Goal: Task Accomplishment & Management: Manage account settings

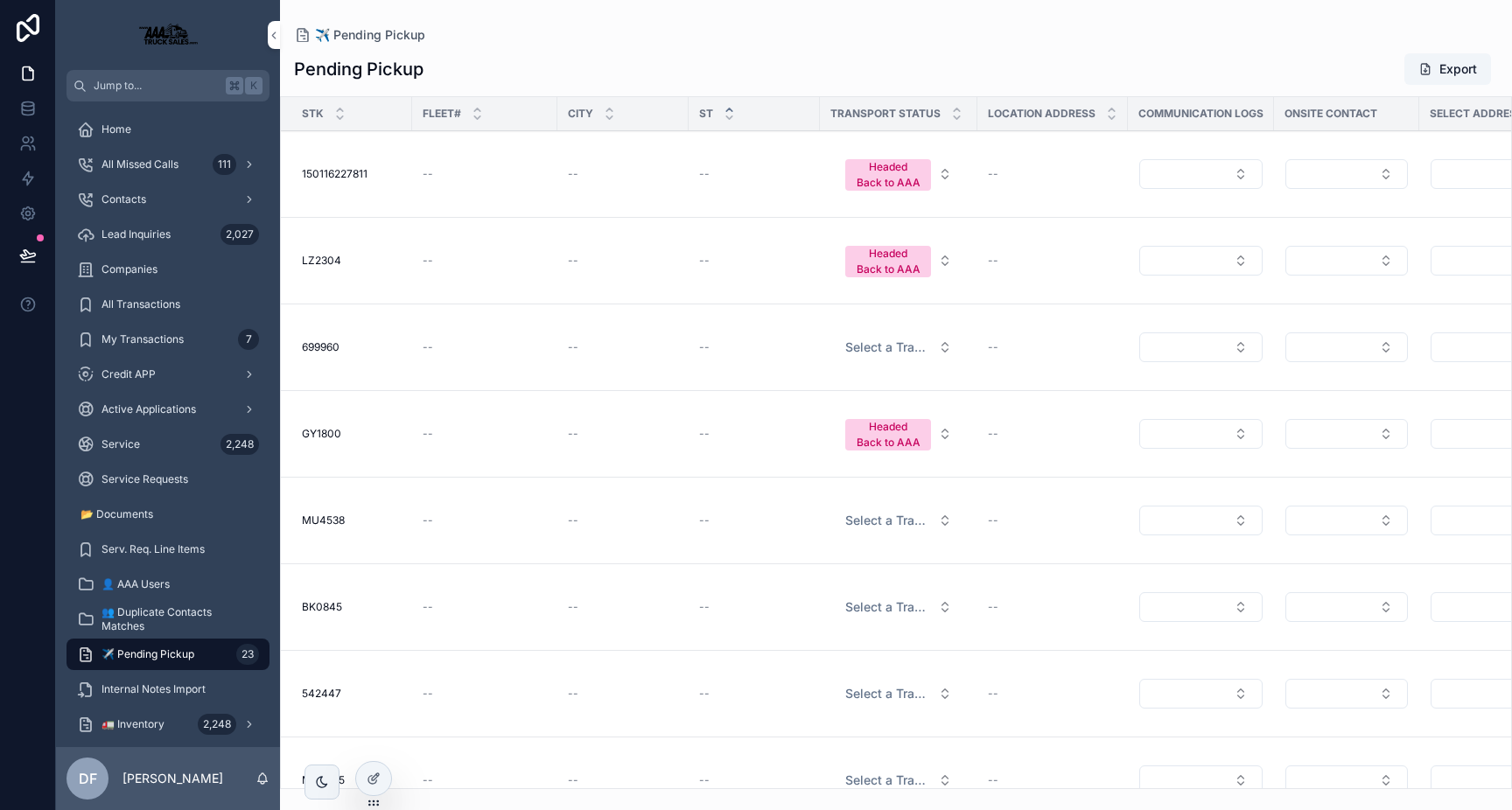
scroll to position [0, 3438]
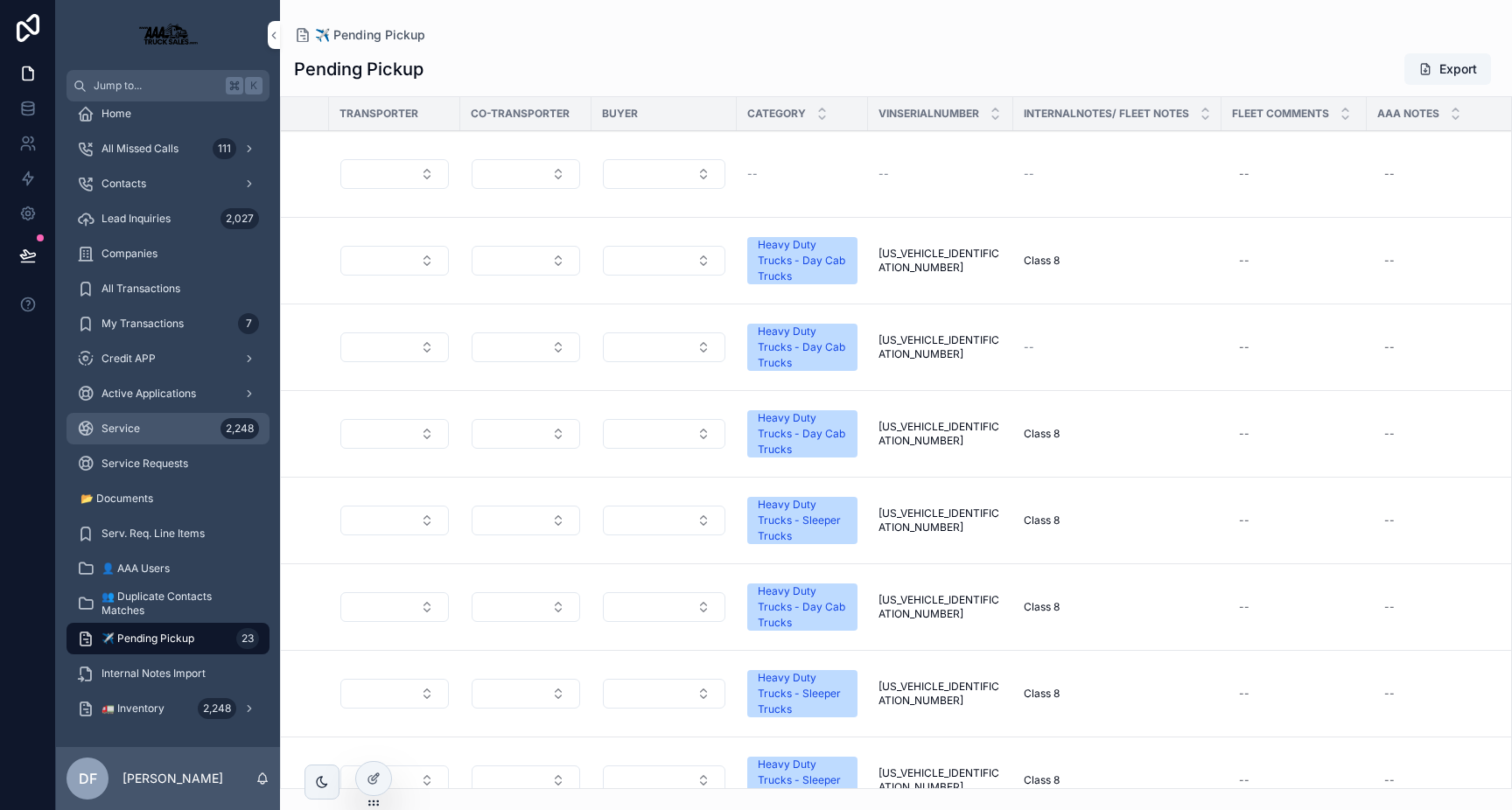
click at [135, 434] on span "Service" at bounding box center [121, 429] width 39 height 14
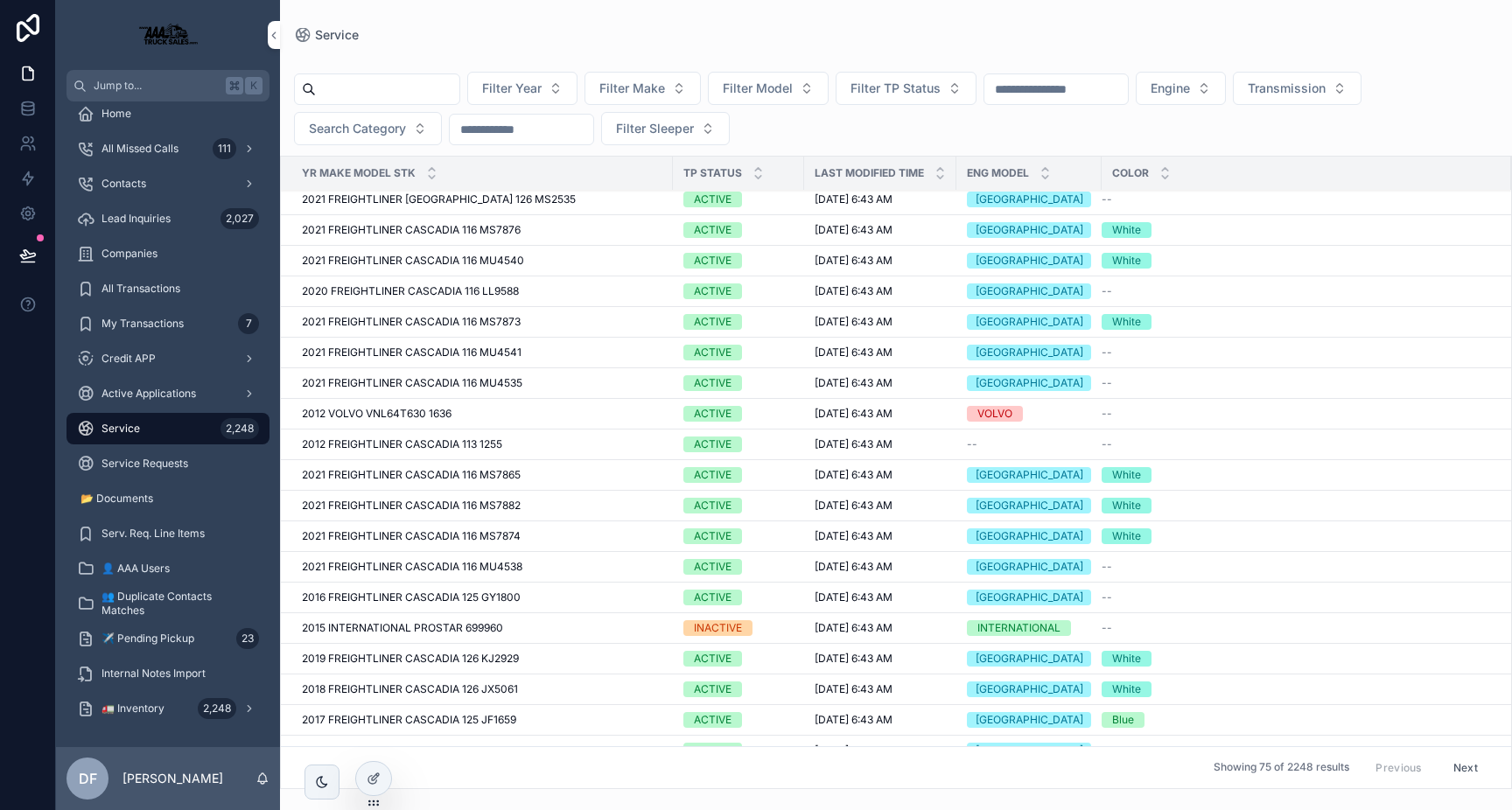
scroll to position [184, 0]
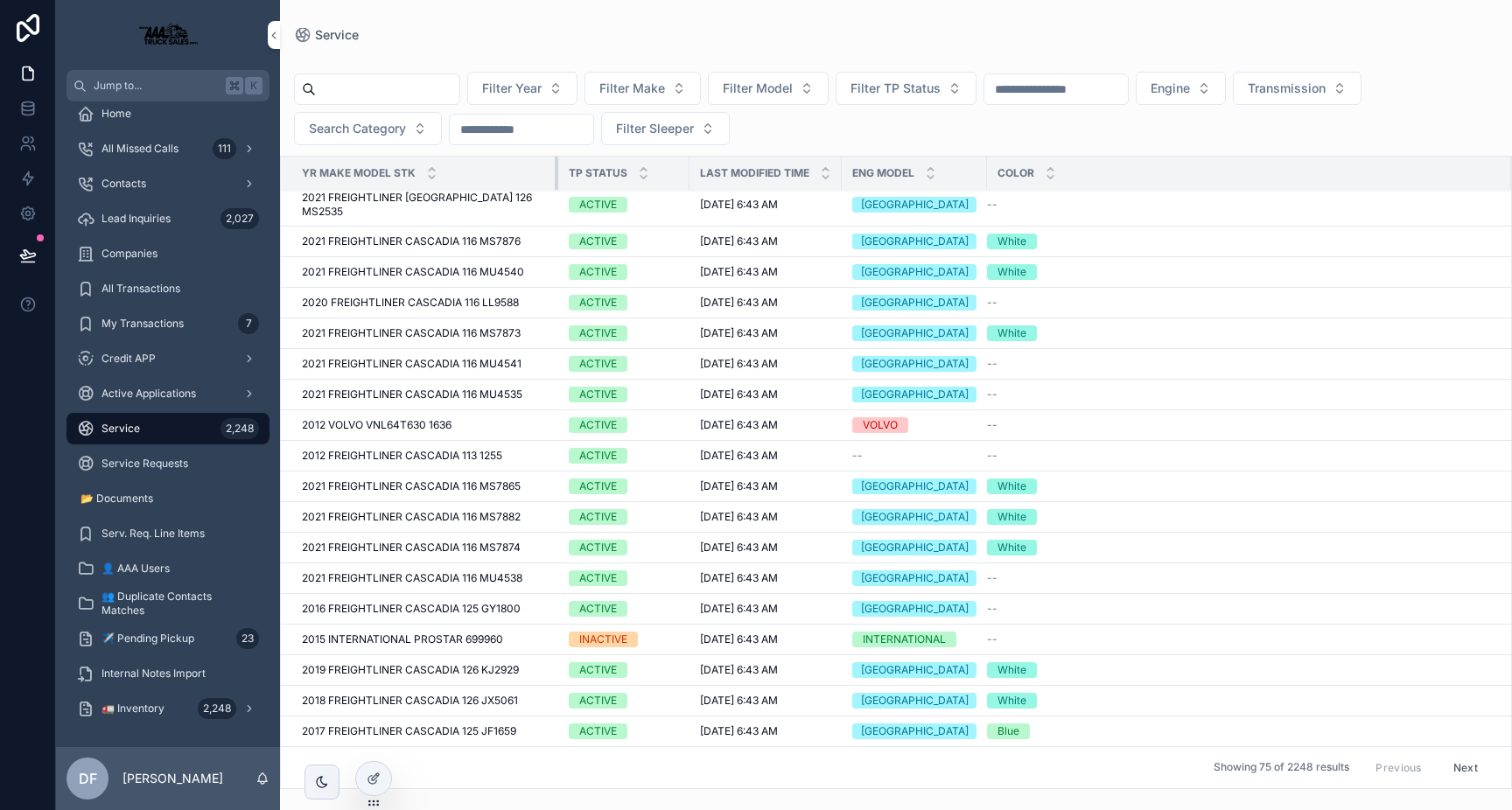
drag, startPoint x: 670, startPoint y: 174, endPoint x: 541, endPoint y: 188, distance: 129.8
click at [555, 188] on div "scrollable content" at bounding box center [558, 173] width 7 height 33
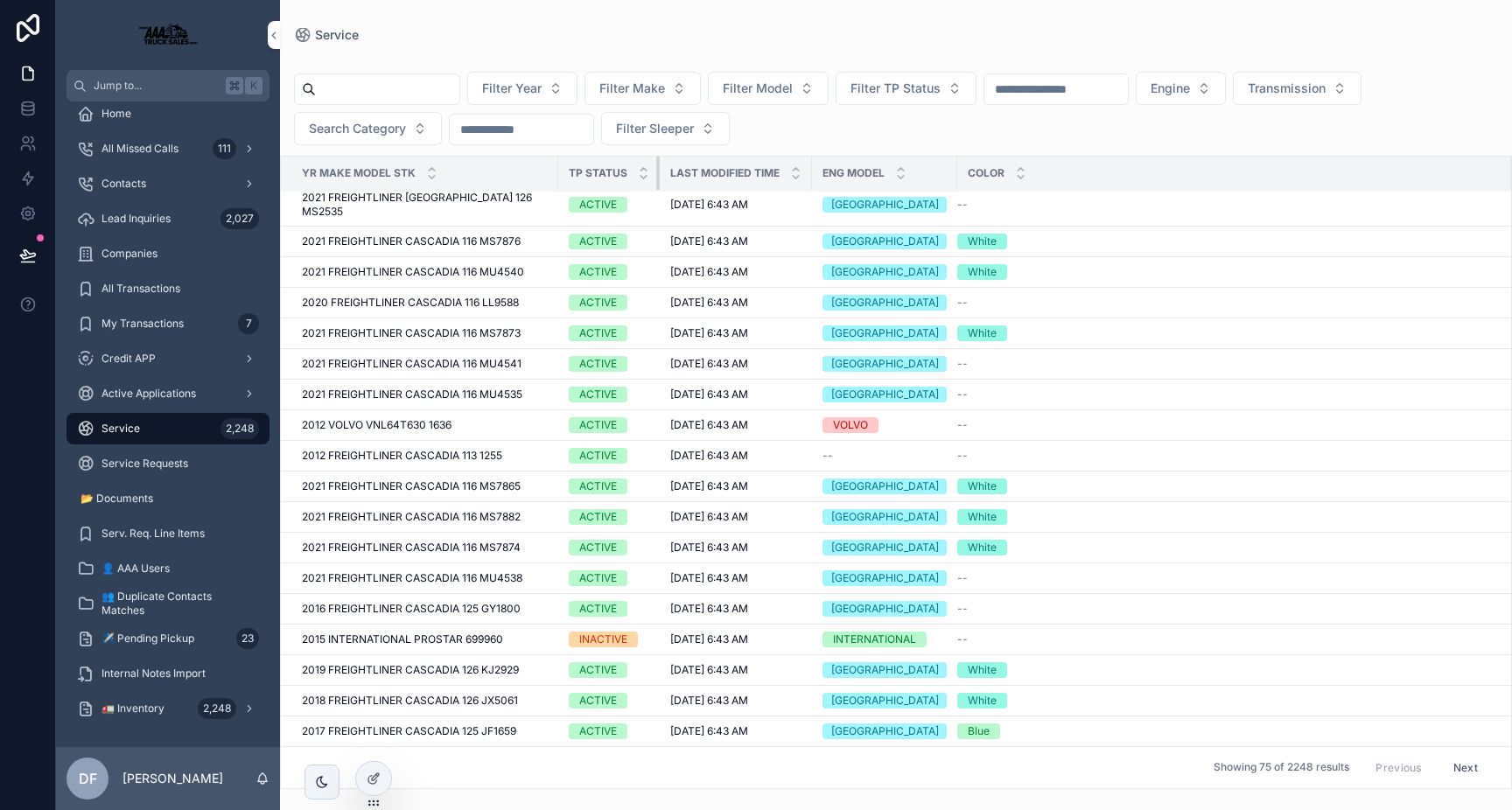
drag, startPoint x: 674, startPoint y: 172, endPoint x: 642, endPoint y: 180, distance: 33.0
click at [656, 180] on div "scrollable content" at bounding box center [659, 173] width 7 height 33
drag, startPoint x: 796, startPoint y: 168, endPoint x: 808, endPoint y: 175, distance: 13.9
click at [808, 175] on tr "Yr Make Model Stk TP Status Last Modified Time Eng Model Color" at bounding box center [895, 174] width 1231 height 34
drag, startPoint x: 795, startPoint y: 175, endPoint x: 776, endPoint y: 181, distance: 19.9
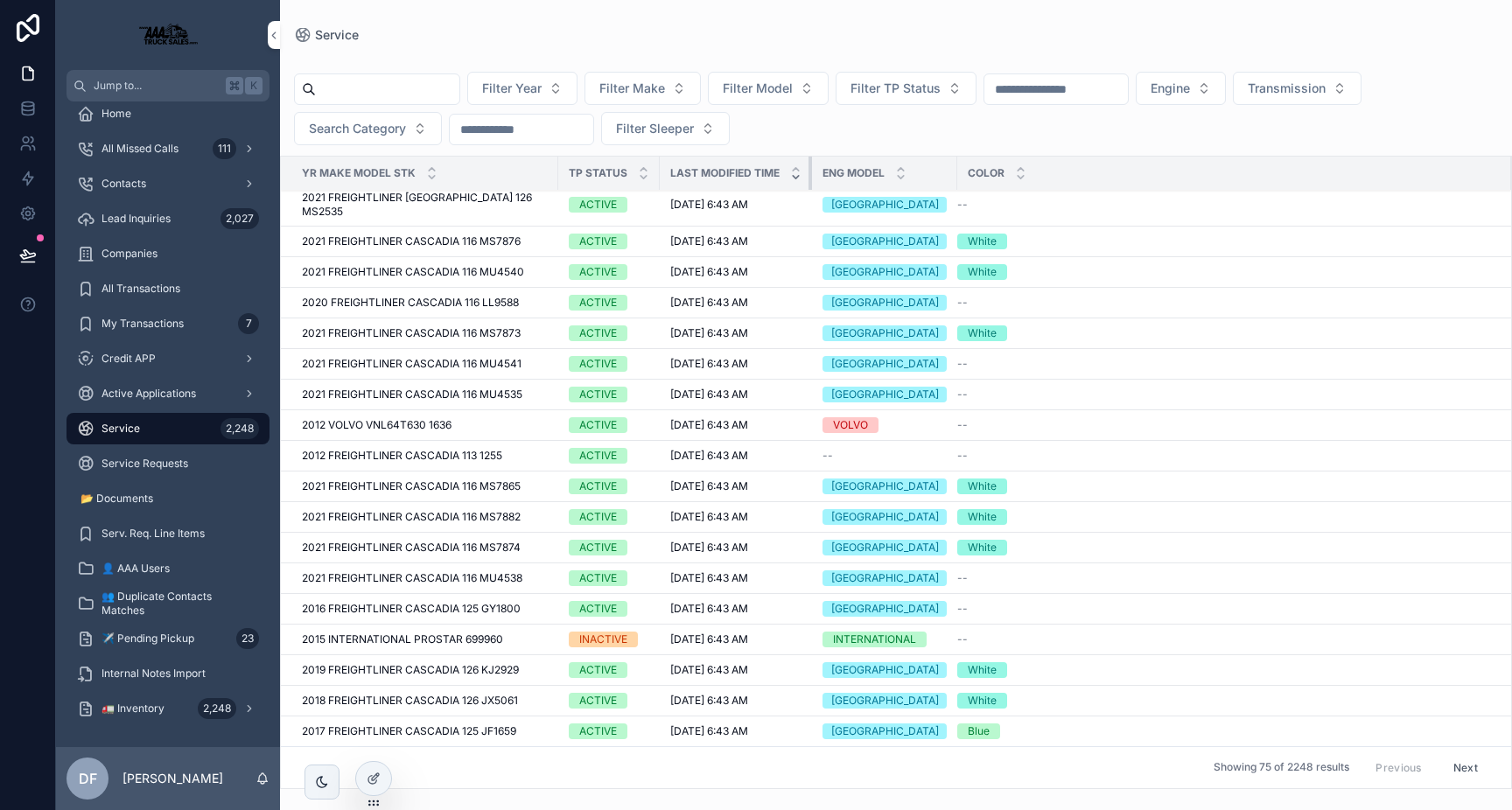
click at [776, 181] on th "Last Modified Time" at bounding box center [736, 174] width 153 height 34
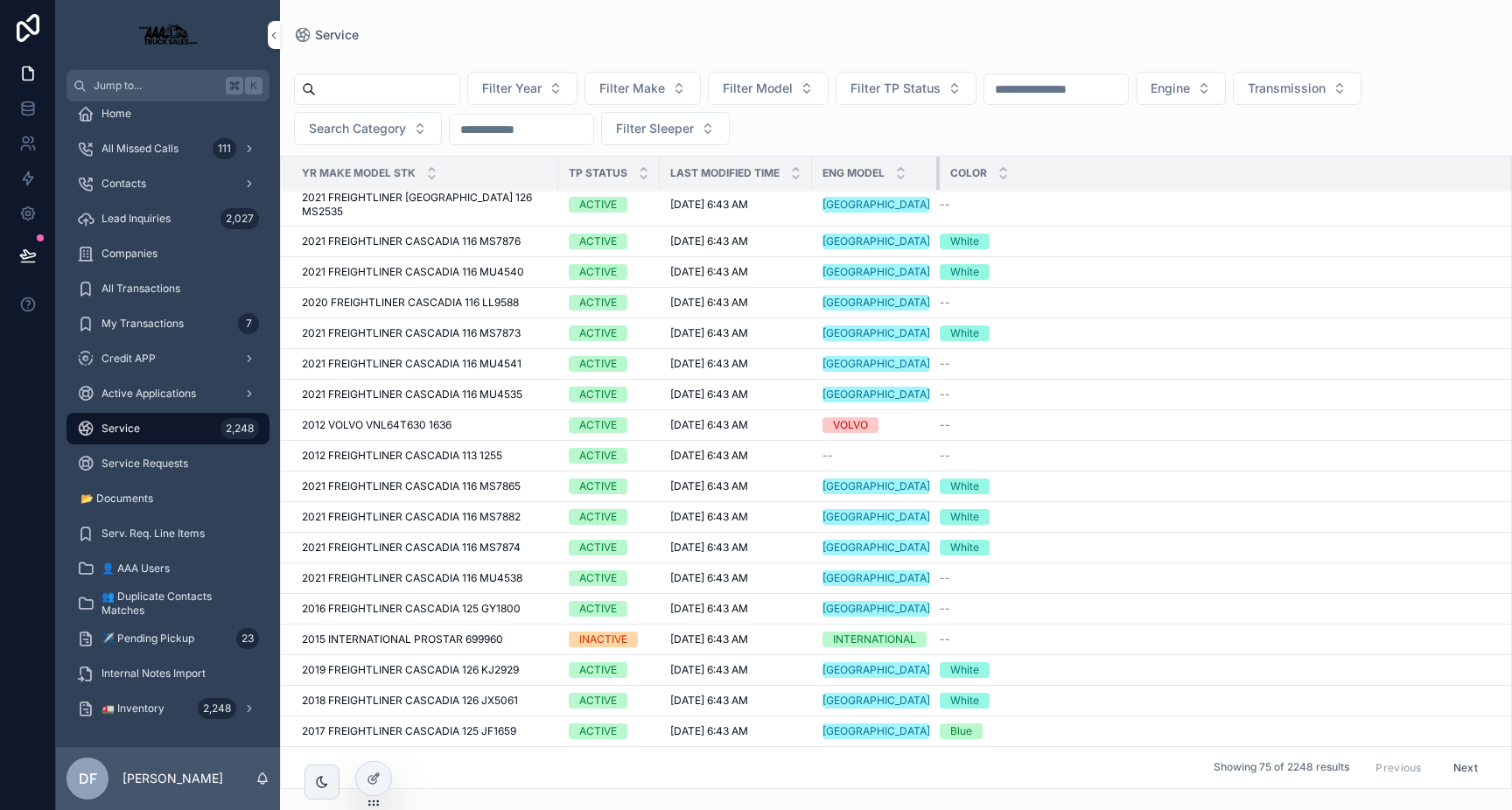
drag, startPoint x: 926, startPoint y: 173, endPoint x: 909, endPoint y: 180, distance: 18.4
click at [909, 180] on th "Eng Model" at bounding box center [876, 174] width 128 height 34
click at [369, 768] on div at bounding box center [373, 778] width 35 height 33
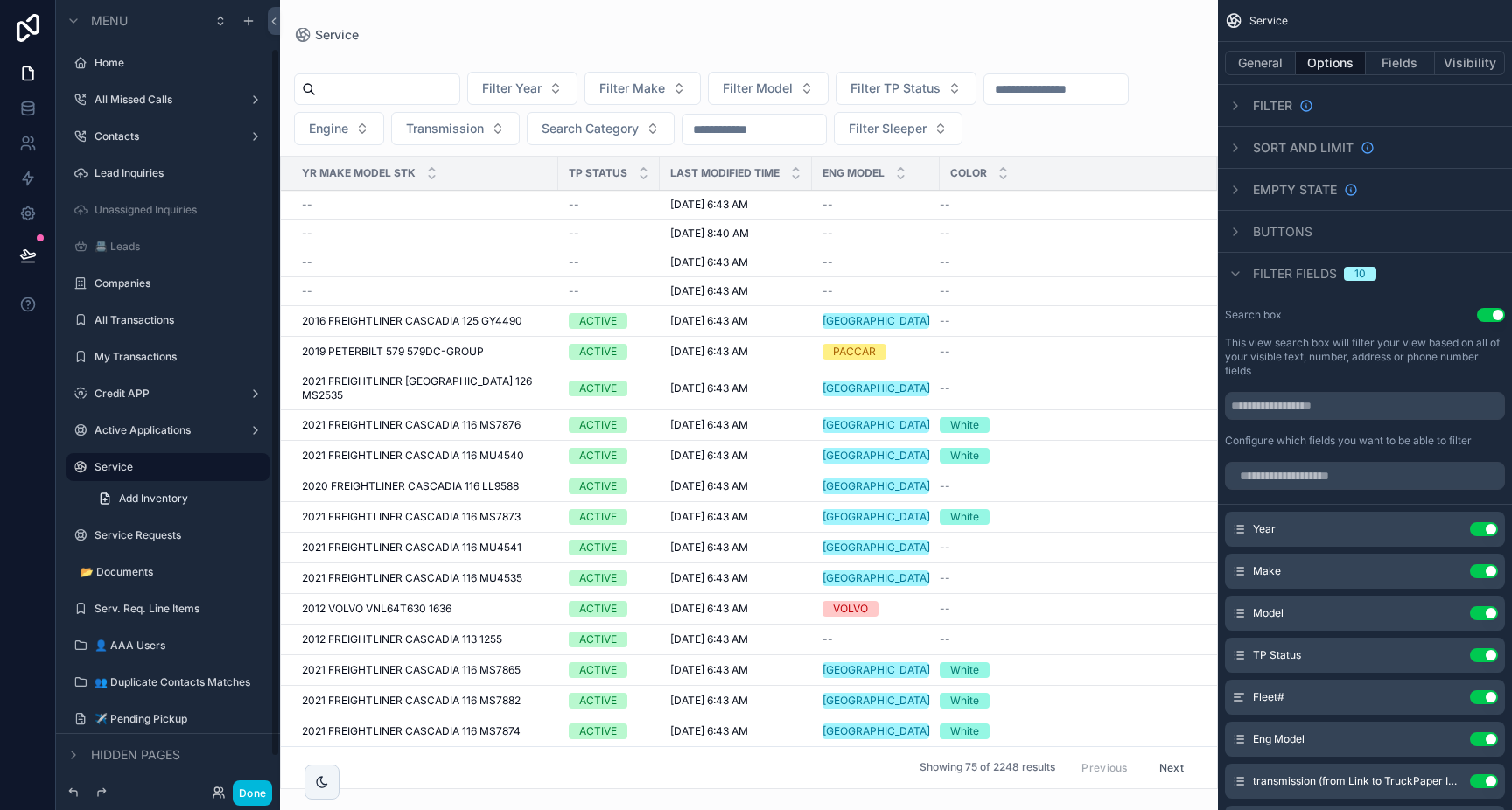
scroll to position [53, 0]
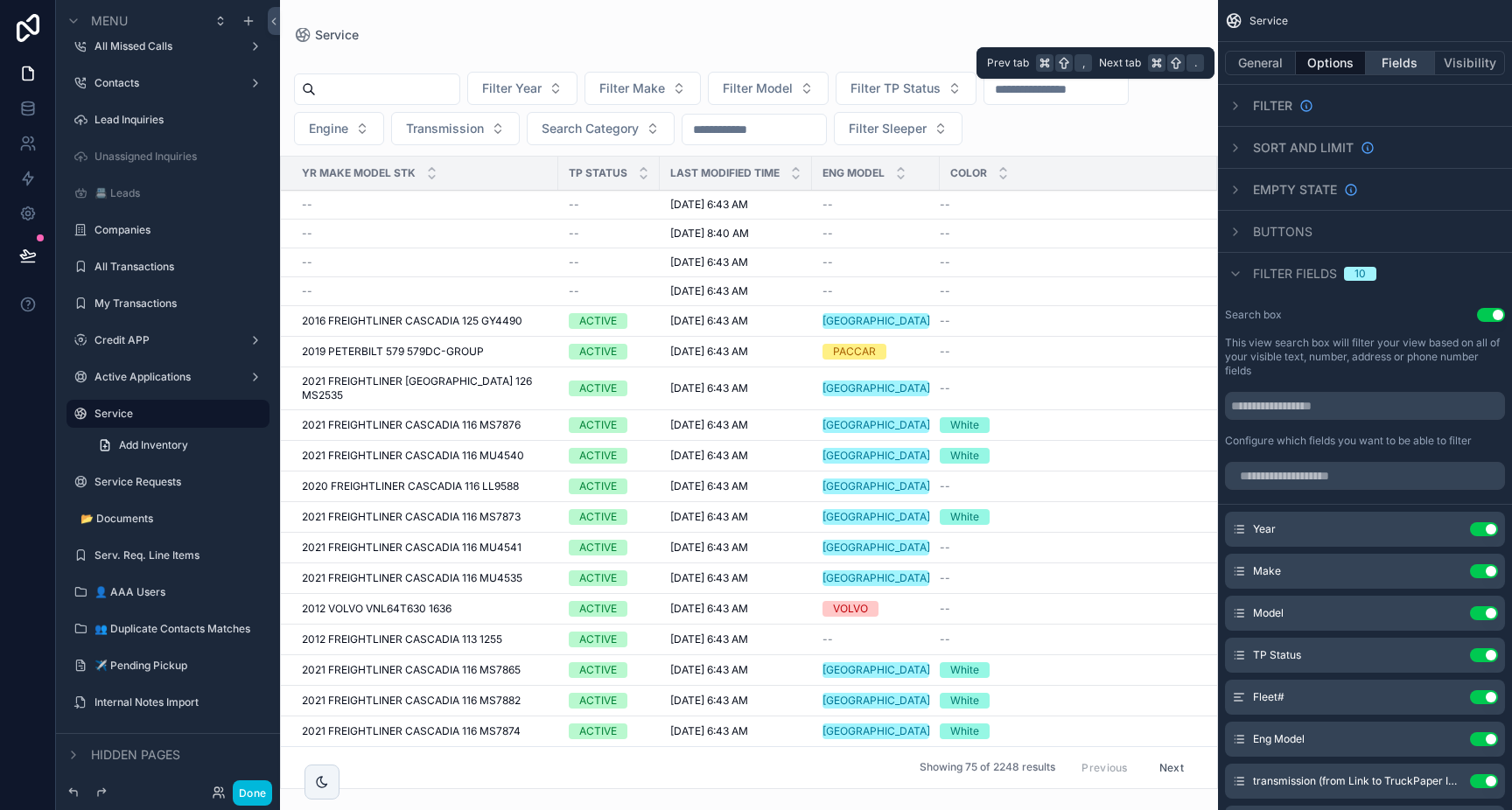
click at [1398, 59] on button "Fields" at bounding box center [1400, 63] width 70 height 25
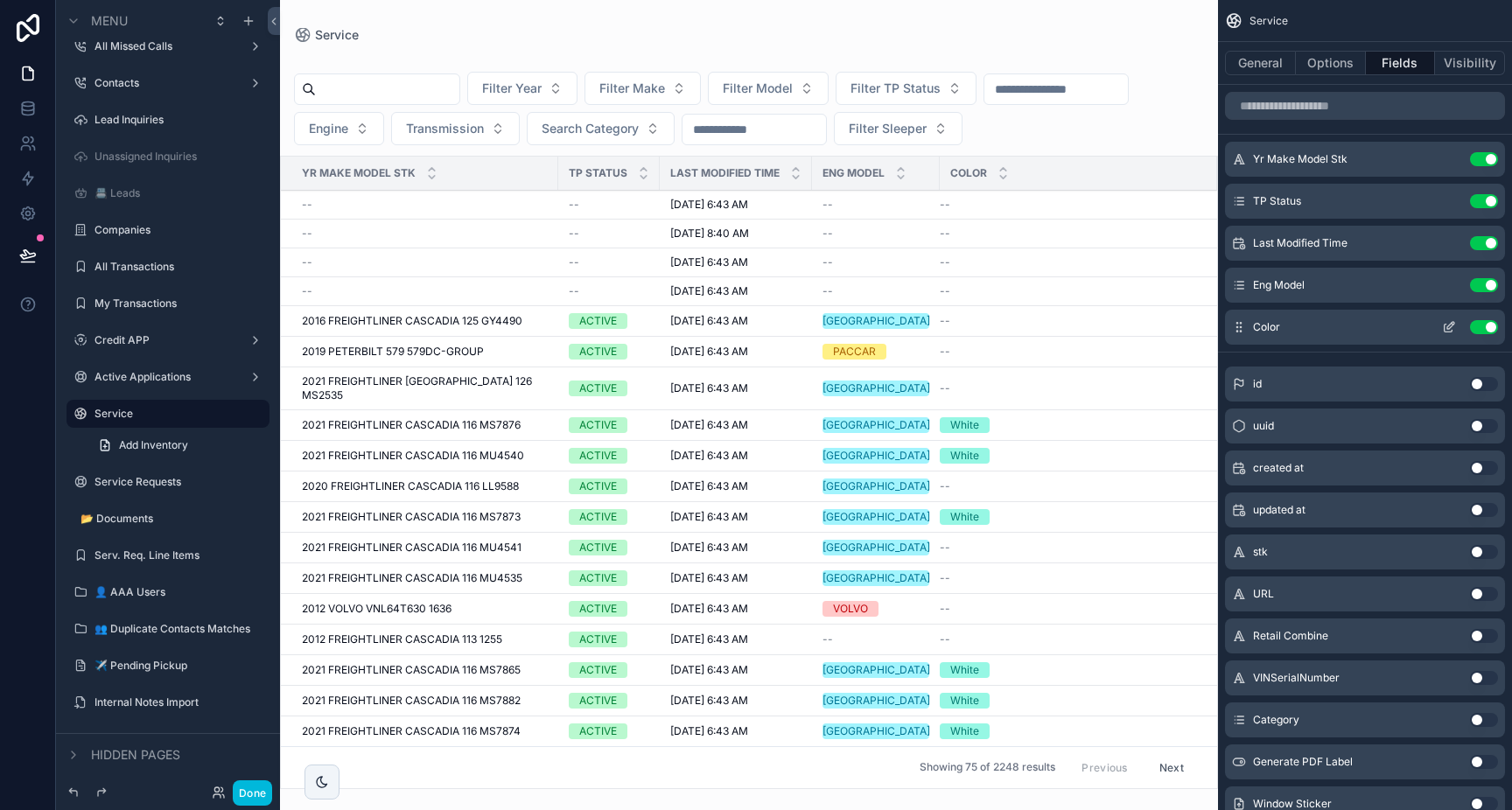
click at [1485, 325] on button "Use setting" at bounding box center [1484, 327] width 28 height 14
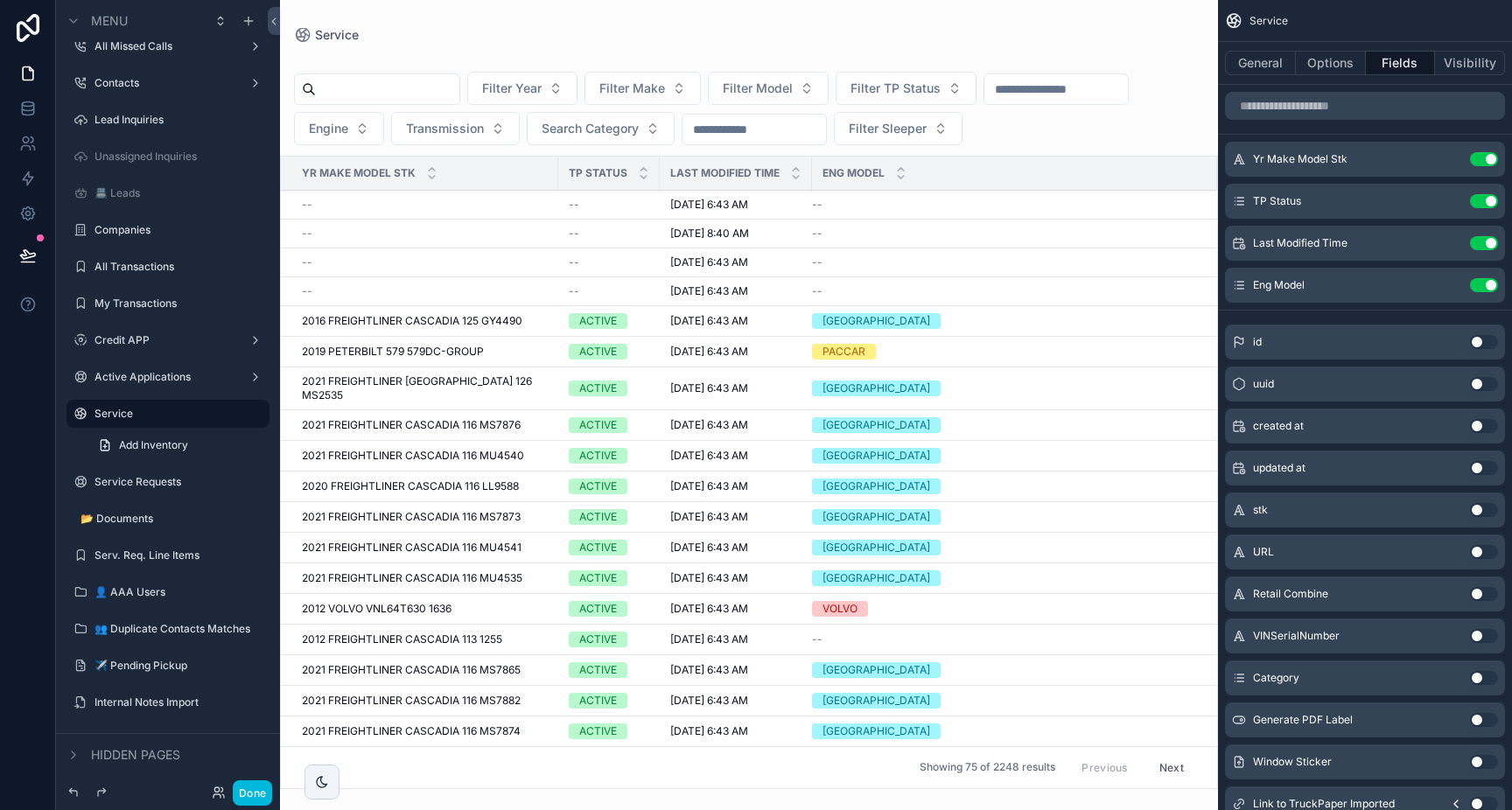
click at [388, 474] on div "scrollable content" at bounding box center [750, 405] width 938 height 810
click at [250, 789] on button "Done" at bounding box center [252, 792] width 39 height 25
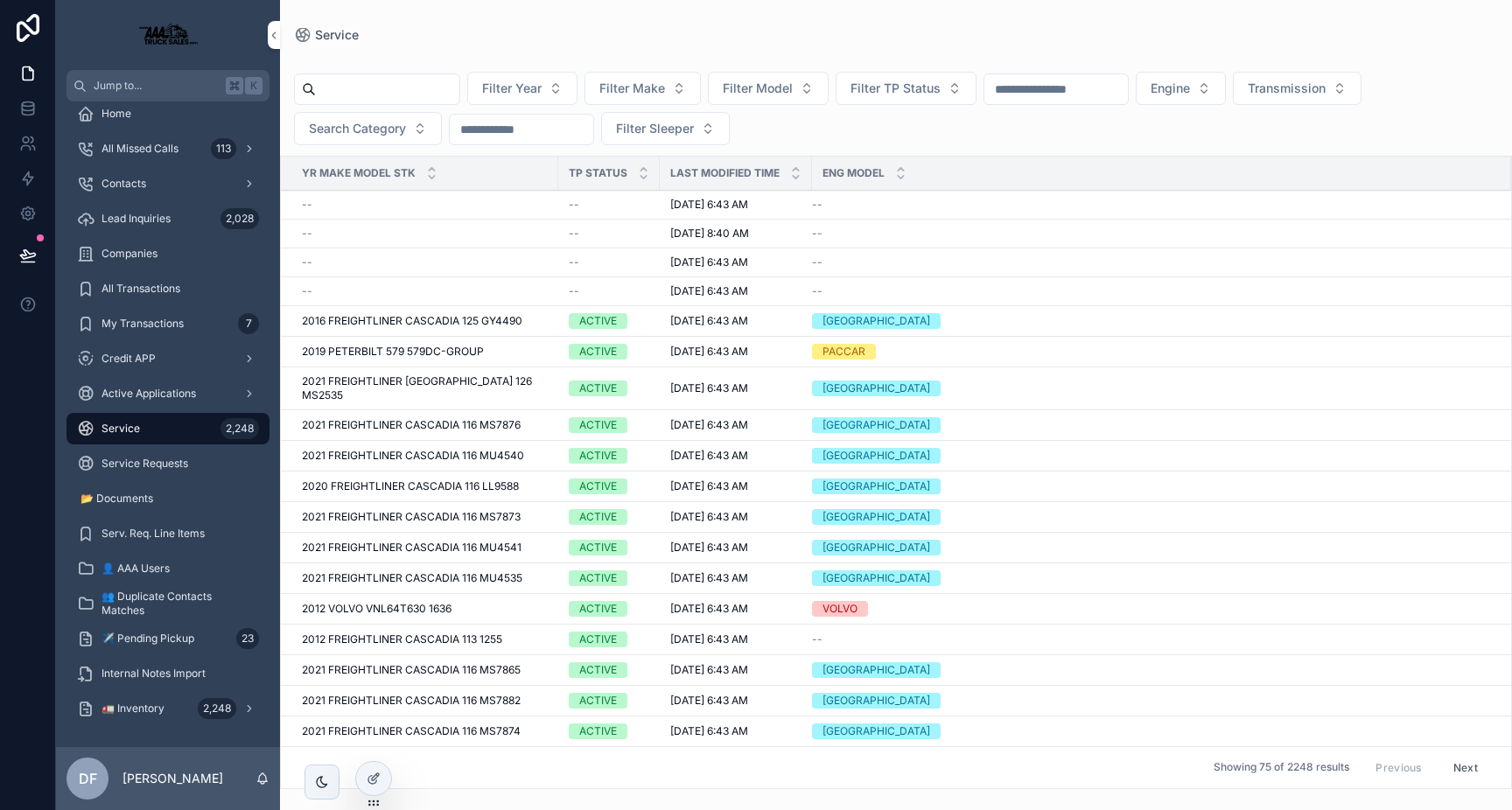
click at [359, 449] on span "2021 FREIGHTLINER CASCADIA 116 MU4540" at bounding box center [412, 456] width 223 height 14
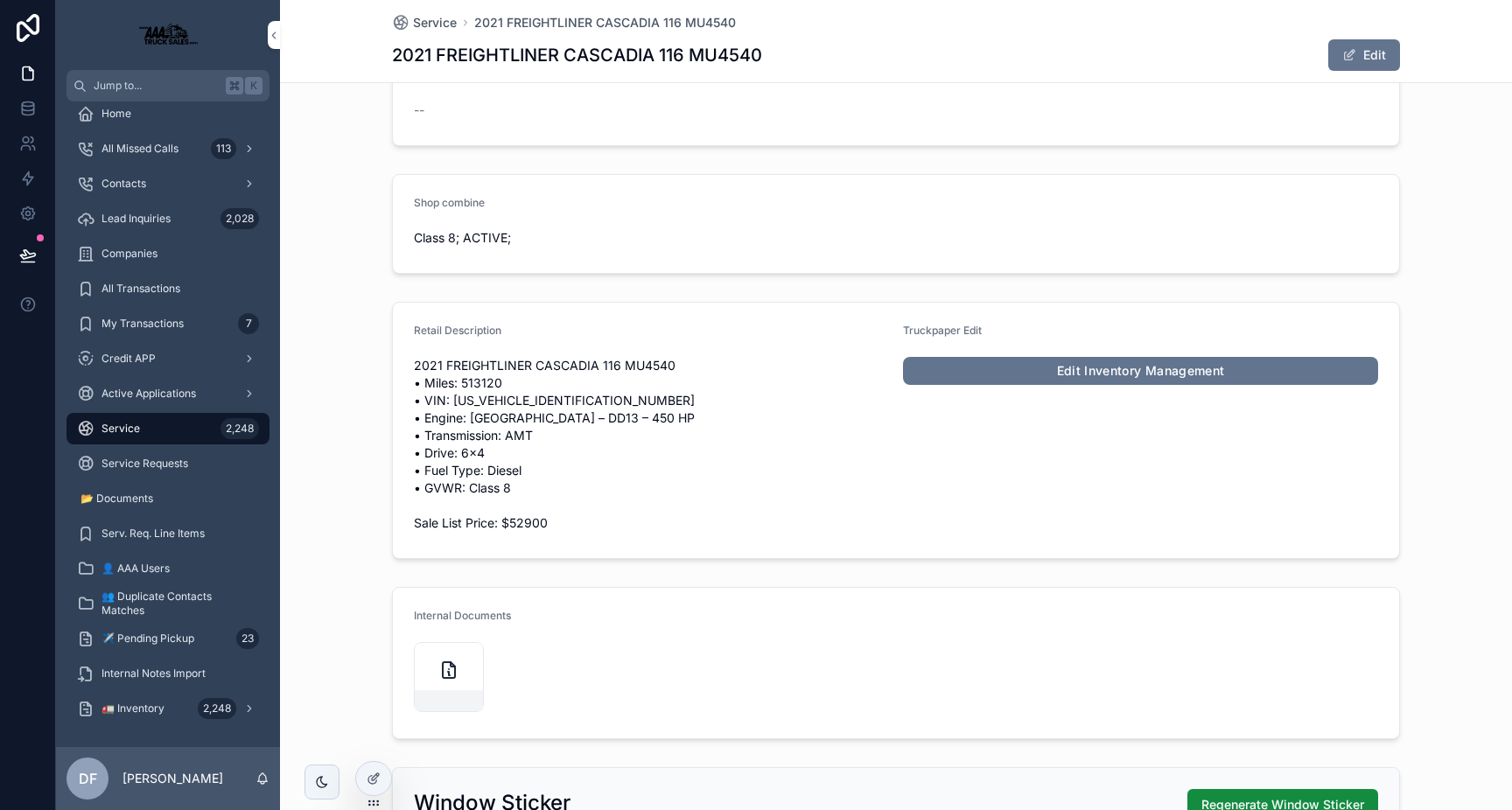
scroll to position [613, 0]
click at [1078, 367] on link "Edit Inventory Management" at bounding box center [1141, 370] width 475 height 28
